Goal: Use online tool/utility: Utilize a website feature to perform a specific function

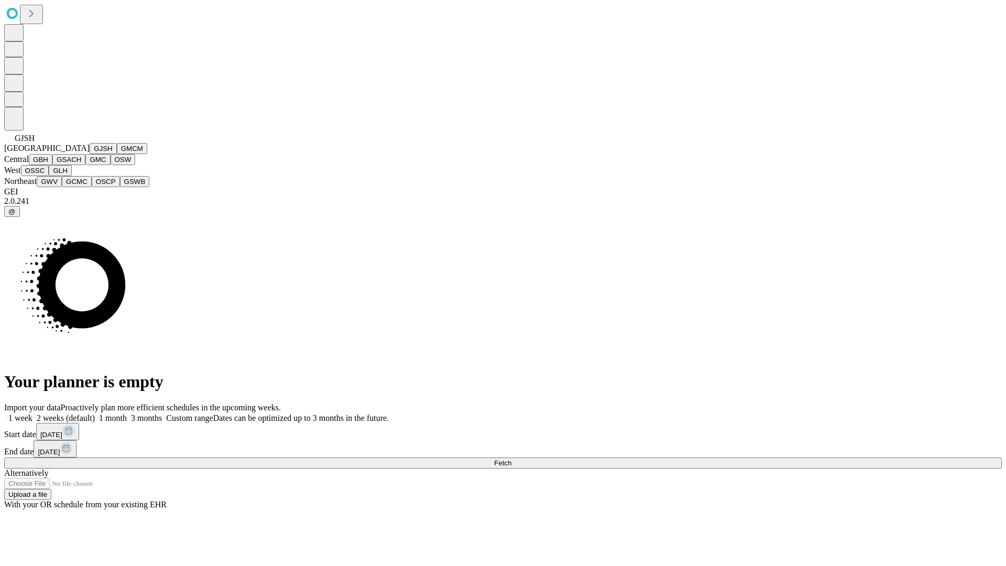
click at [90, 154] on button "GJSH" at bounding box center [103, 148] width 27 height 11
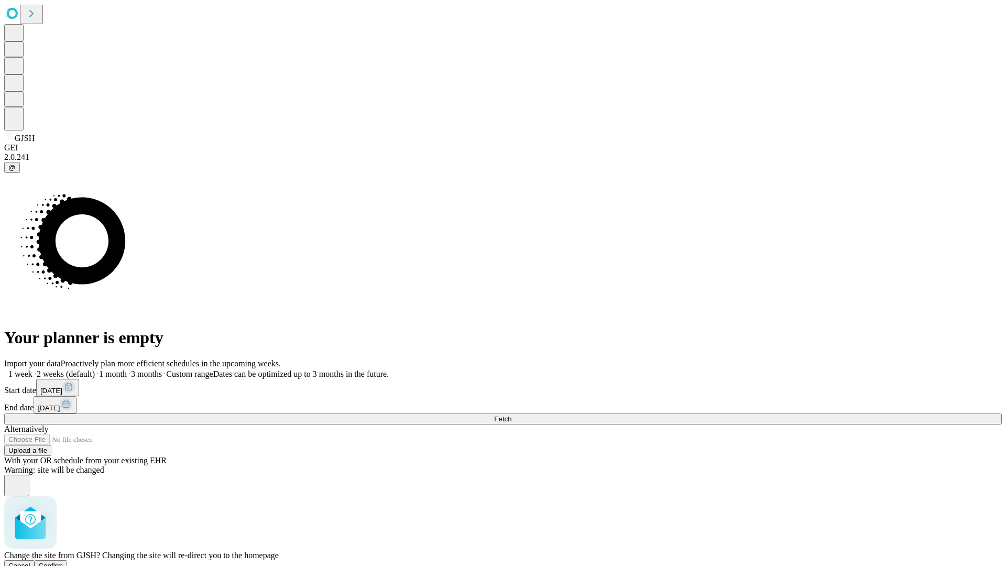
click at [63, 562] on span "Confirm" at bounding box center [51, 566] width 25 height 8
click at [95, 369] on label "2 weeks (default)" at bounding box center [63, 373] width 62 height 9
click at [511, 415] on span "Fetch" at bounding box center [502, 419] width 17 height 8
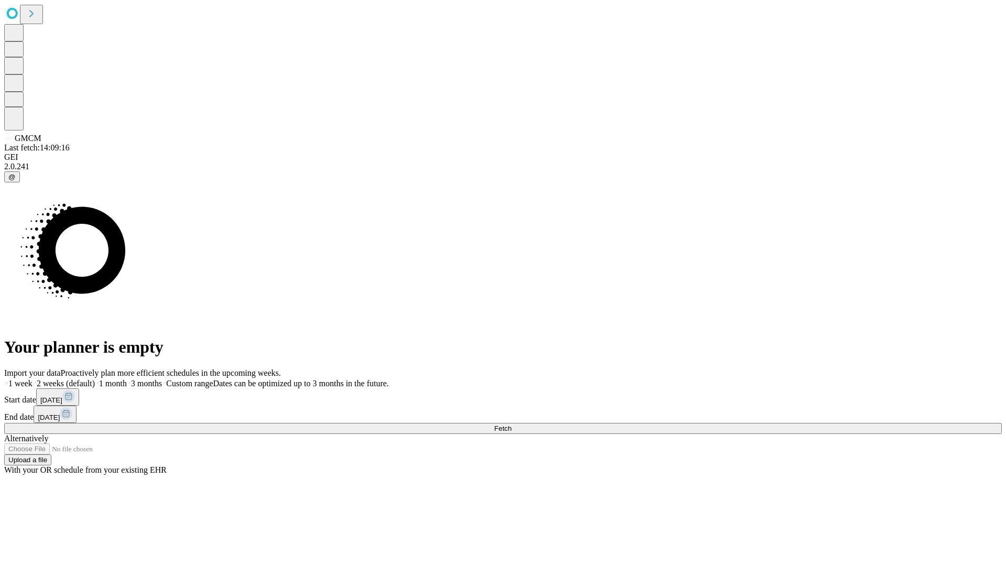
click at [95, 379] on label "2 weeks (default)" at bounding box center [63, 383] width 62 height 9
click at [511, 424] on span "Fetch" at bounding box center [502, 428] width 17 height 8
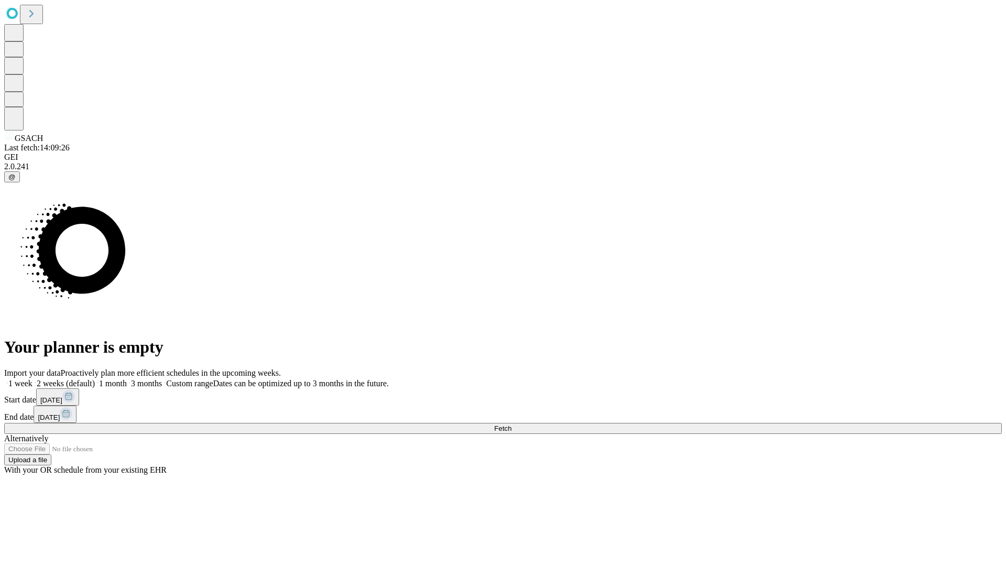
click at [511, 424] on span "Fetch" at bounding box center [502, 428] width 17 height 8
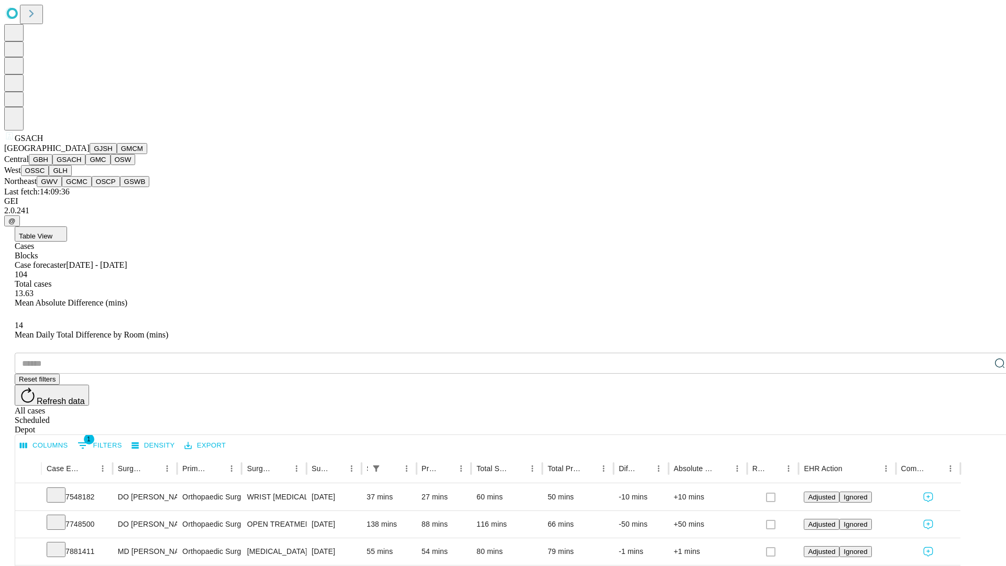
click at [85, 165] on button "GMC" at bounding box center [97, 159] width 25 height 11
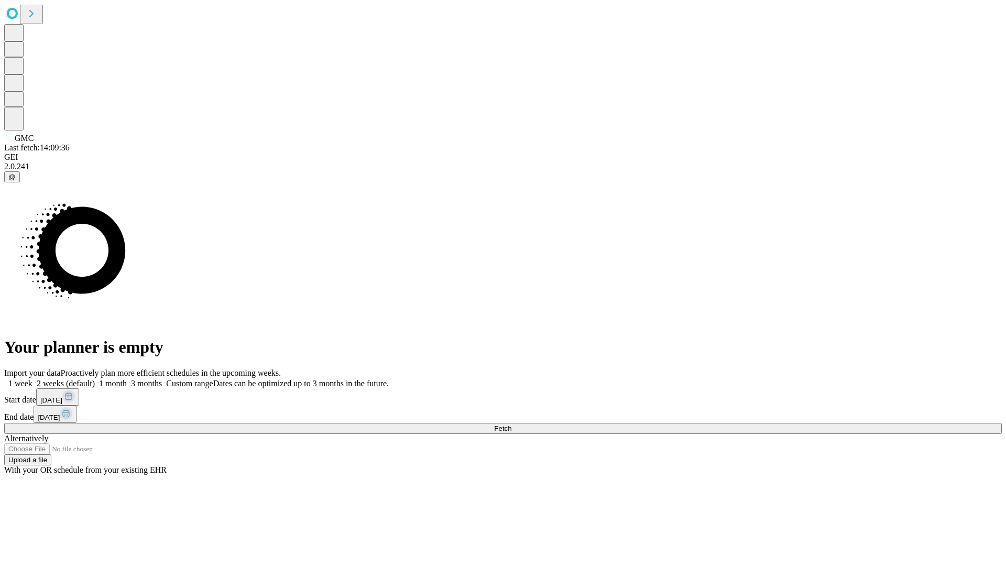
click at [95, 379] on label "2 weeks (default)" at bounding box center [63, 383] width 62 height 9
click at [511, 424] on span "Fetch" at bounding box center [502, 428] width 17 height 8
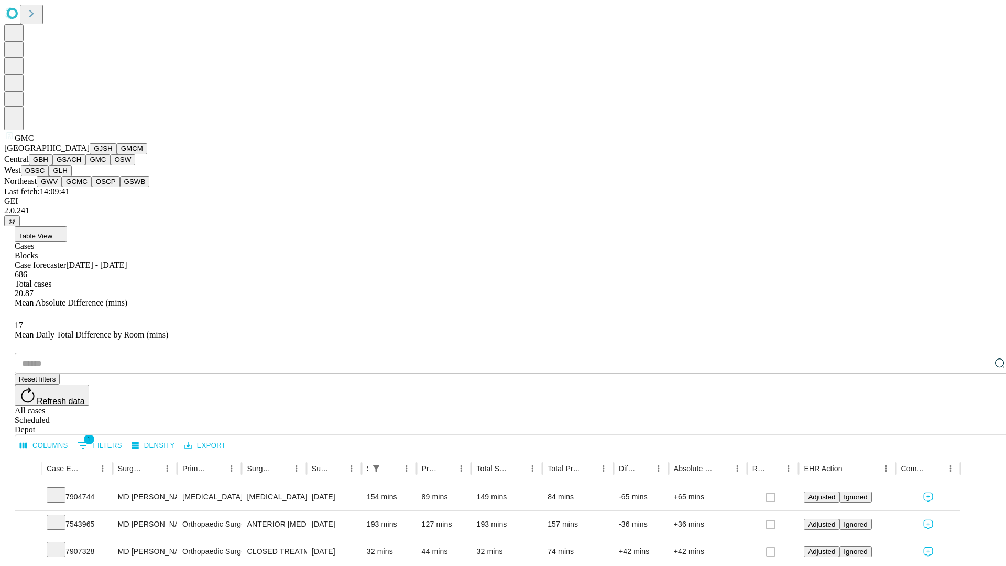
click at [111, 165] on button "OSW" at bounding box center [123, 159] width 25 height 11
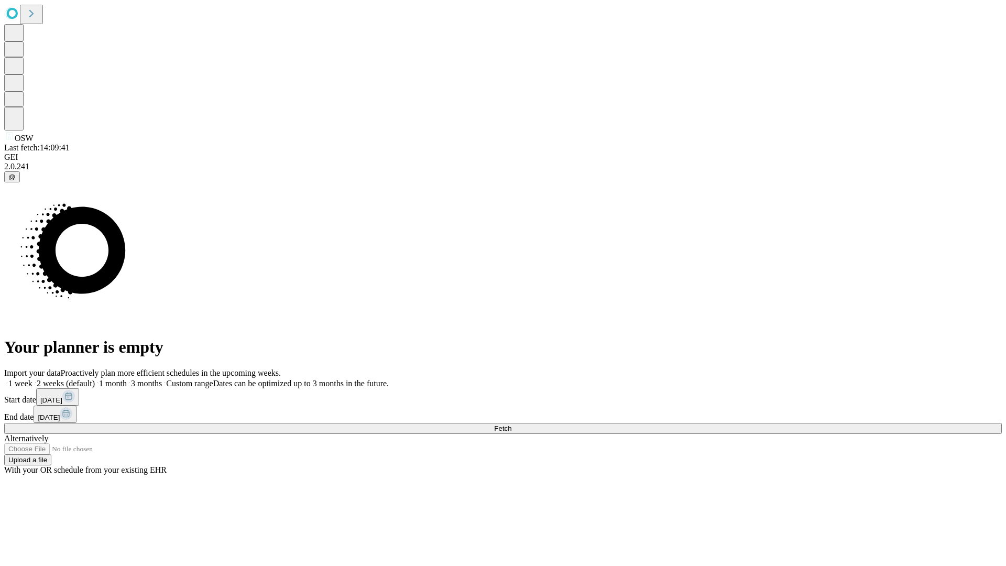
click at [95, 379] on label "2 weeks (default)" at bounding box center [63, 383] width 62 height 9
click at [511, 424] on span "Fetch" at bounding box center [502, 428] width 17 height 8
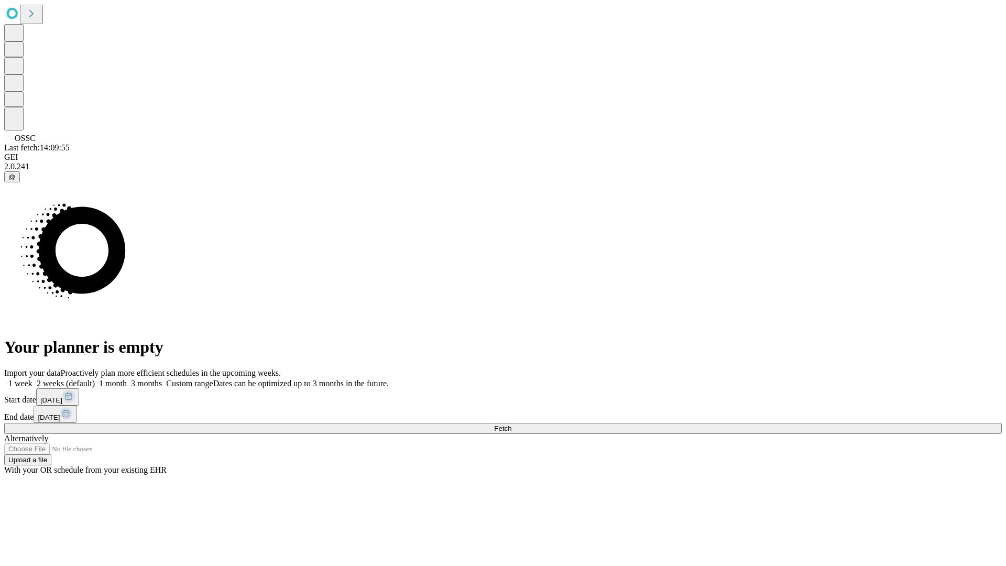
click at [95, 379] on label "2 weeks (default)" at bounding box center [63, 383] width 62 height 9
click at [511, 424] on span "Fetch" at bounding box center [502, 428] width 17 height 8
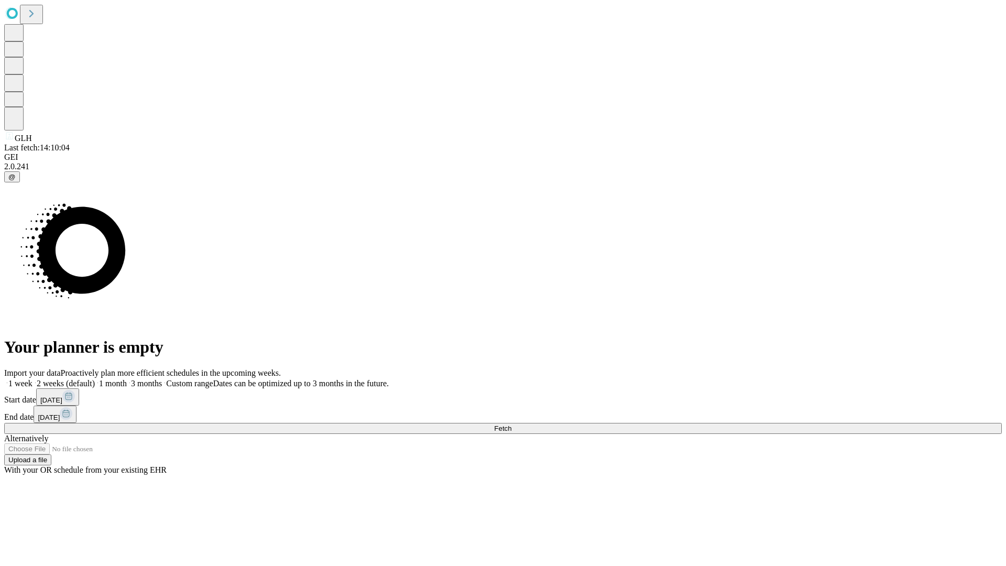
click at [511, 424] on span "Fetch" at bounding box center [502, 428] width 17 height 8
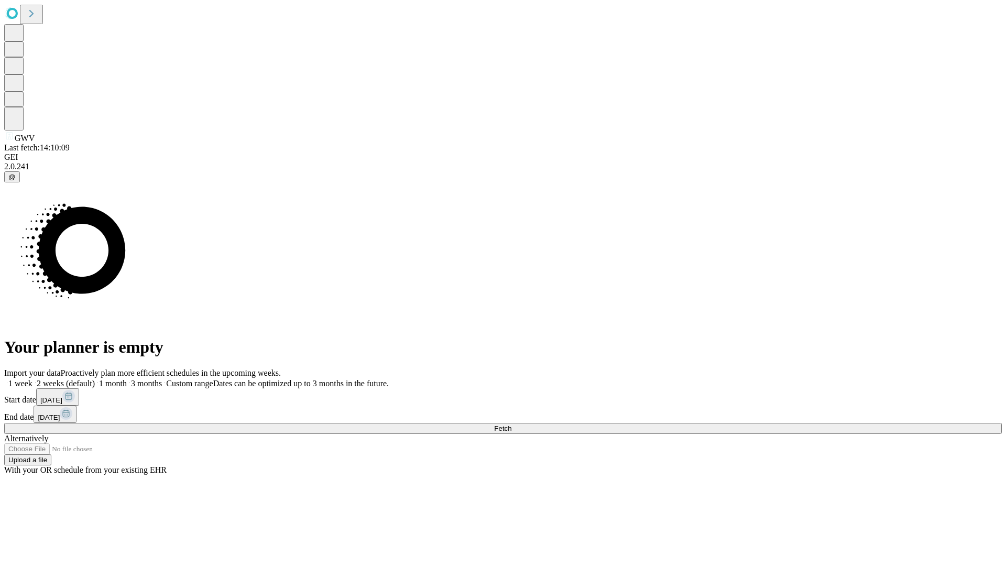
click at [95, 379] on label "2 weeks (default)" at bounding box center [63, 383] width 62 height 9
click at [511, 424] on span "Fetch" at bounding box center [502, 428] width 17 height 8
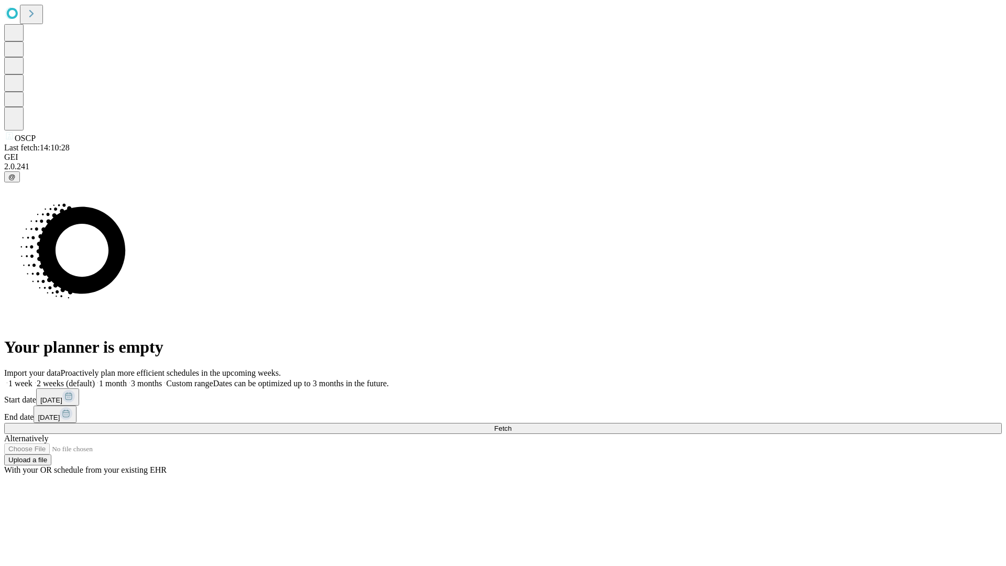
click at [95, 379] on label "2 weeks (default)" at bounding box center [63, 383] width 62 height 9
click at [511, 424] on span "Fetch" at bounding box center [502, 428] width 17 height 8
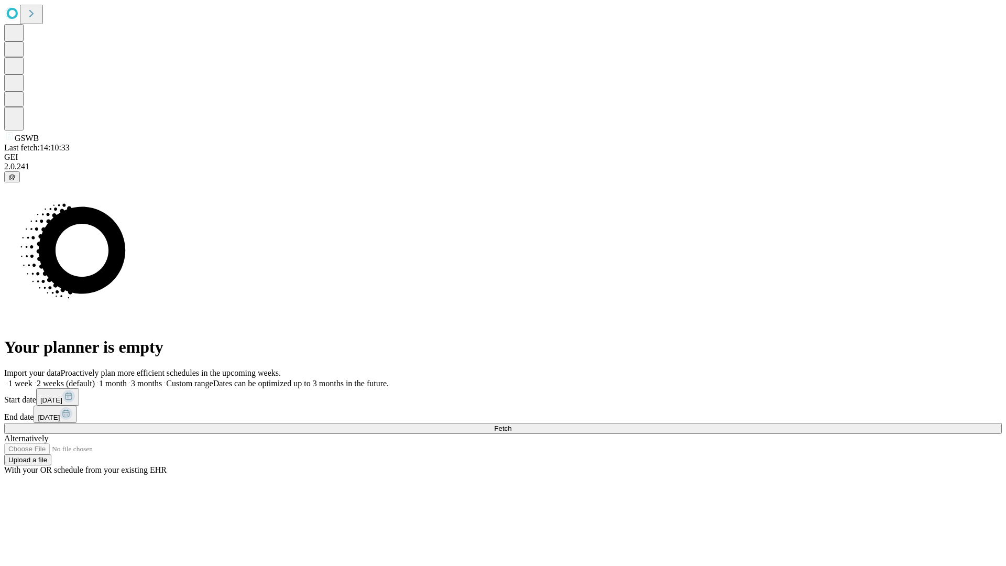
click at [95, 379] on label "2 weeks (default)" at bounding box center [63, 383] width 62 height 9
click at [511, 424] on span "Fetch" at bounding box center [502, 428] width 17 height 8
